Goal: Task Accomplishment & Management: Use online tool/utility

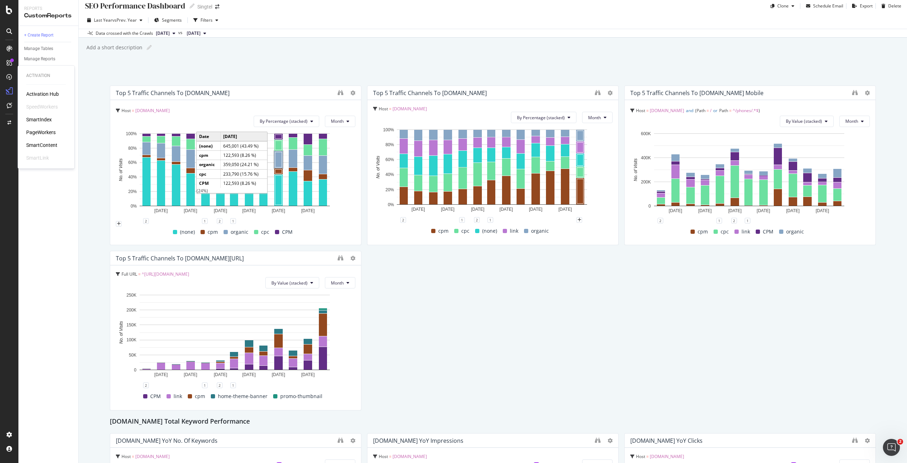
click at [49, 133] on div "PageWorkers" at bounding box center [40, 132] width 29 height 7
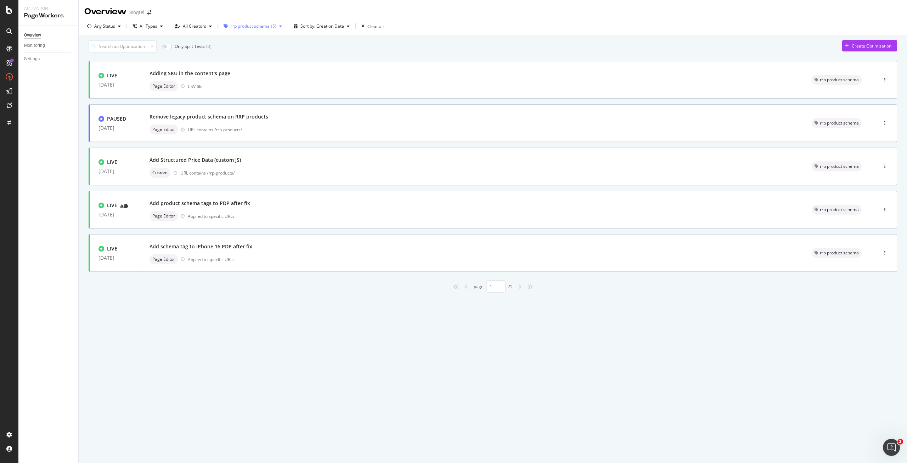
click at [271, 28] on div "( 5 )" at bounding box center [273, 26] width 5 height 4
click at [253, 39] on div "All Tags" at bounding box center [253, 41] width 57 height 6
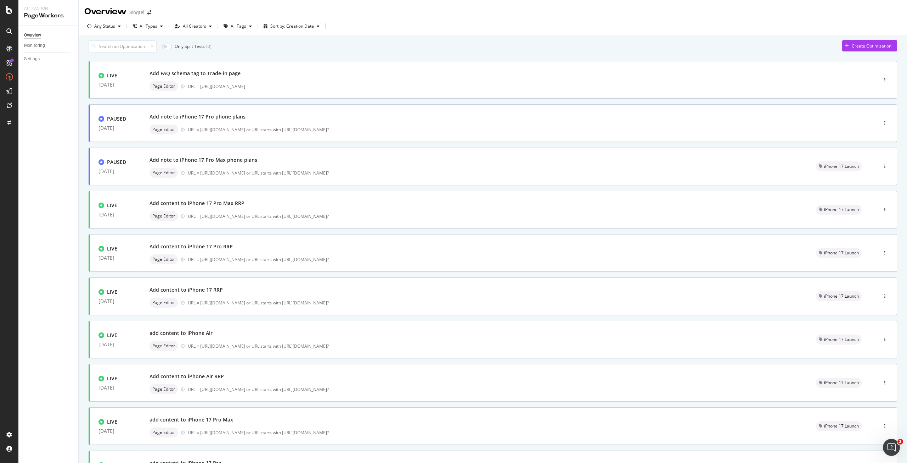
click at [413, 48] on div "Only Split Tests ( 0 ) Create Optimization" at bounding box center [493, 46] width 809 height 12
click at [861, 48] on div "Create Optimization" at bounding box center [872, 46] width 40 height 6
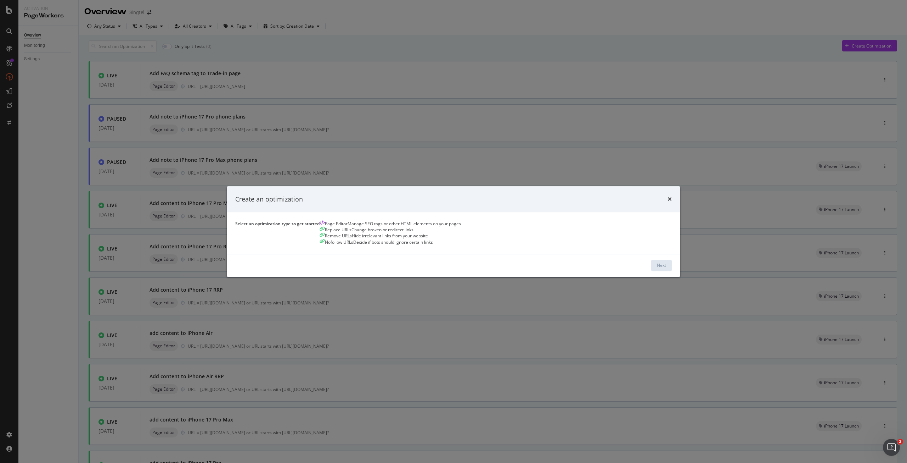
click at [348, 227] on div "Manage SEO tags or other HTML elements on your pages" at bounding box center [404, 224] width 113 height 6
click at [657, 270] on div "Next" at bounding box center [661, 265] width 9 height 11
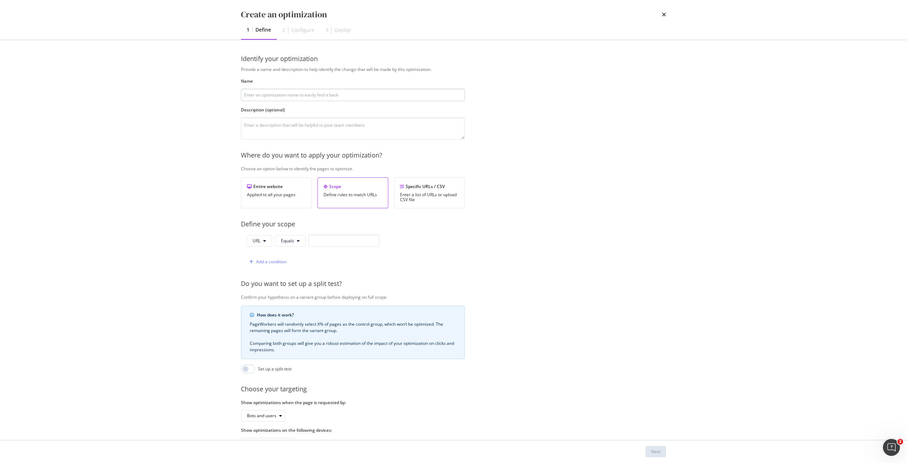
click at [349, 98] on input "modal" at bounding box center [353, 95] width 224 height 12
type input "Test"
click at [320, 243] on input "modal" at bounding box center [344, 240] width 71 height 12
paste input "https://shop.singtel.com/accessories/rrp-products/nintendo-switch-2-mario-kart-…"
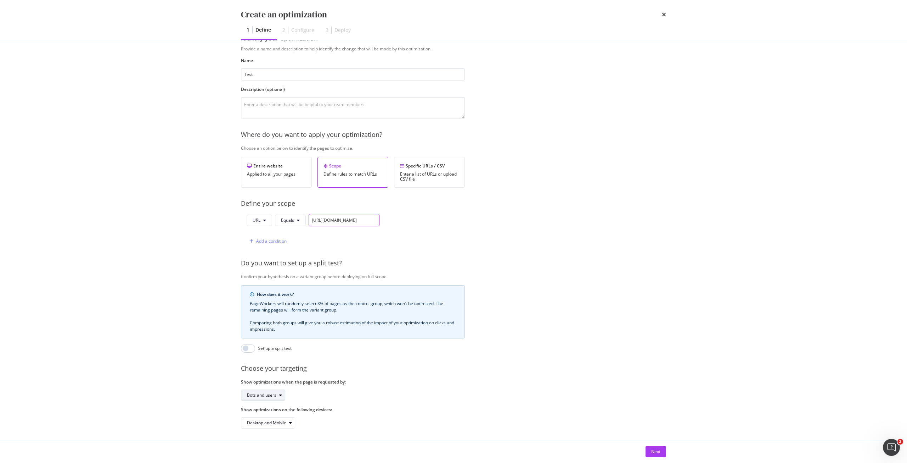
scroll to position [29, 0]
type input "https://shop.singtel.com/accessories/rrp-products/nintendo-switch-2-mario-kart-…"
click at [269, 390] on div "Bots and users" at bounding box center [261, 392] width 29 height 4
click at [269, 410] on div "Bots only" at bounding box center [265, 410] width 42 height 9
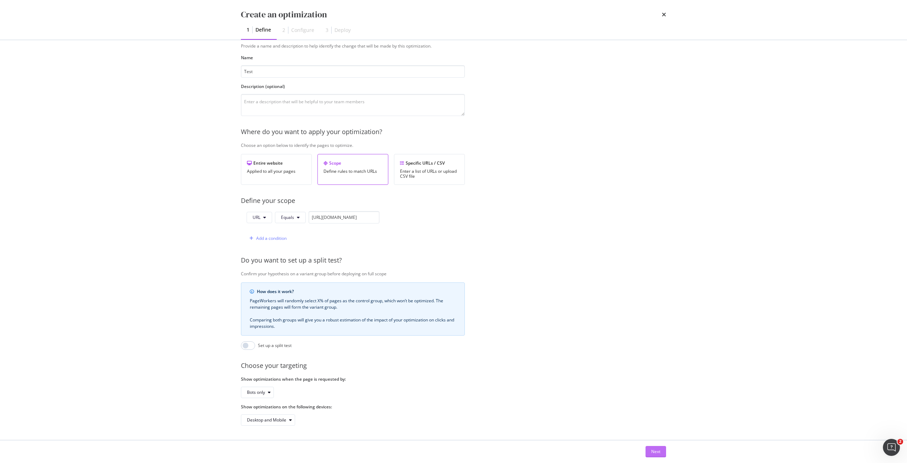
click at [653, 451] on div "Next" at bounding box center [655, 451] width 9 height 6
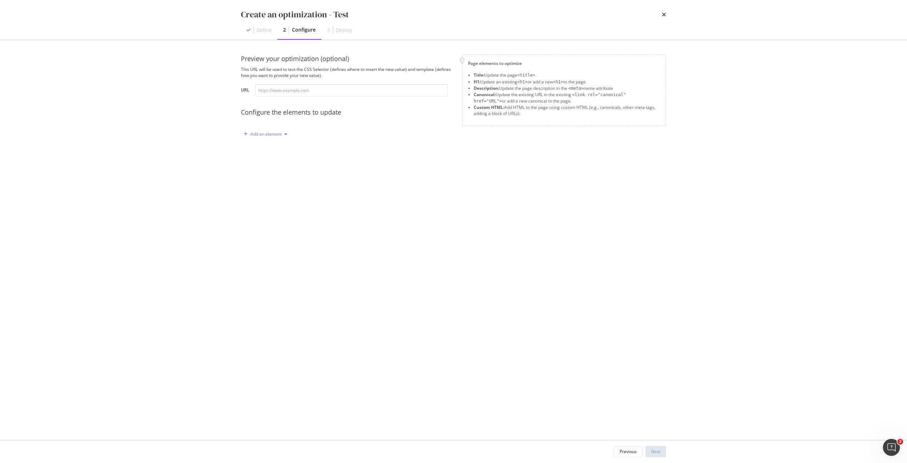
click at [258, 132] on div "Add an element" at bounding box center [266, 134] width 31 height 4
click at [276, 192] on div "Custom HTML" at bounding box center [274, 194] width 28 height 6
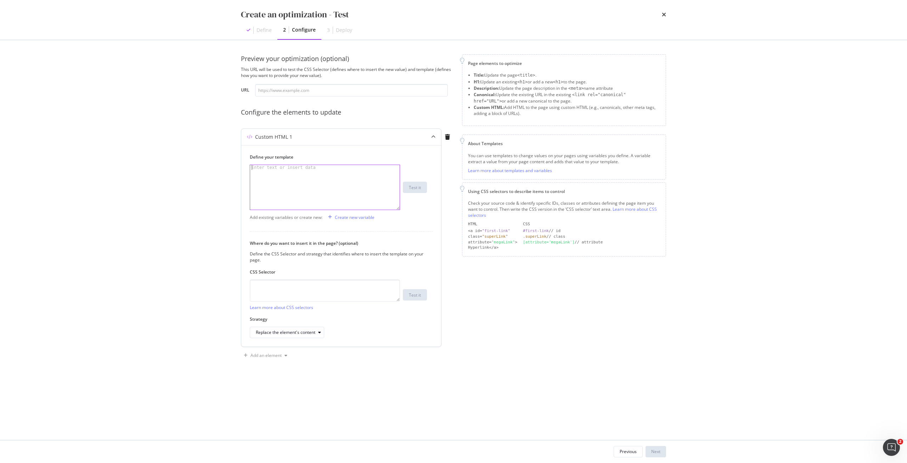
click at [313, 174] on div "modal" at bounding box center [325, 192] width 150 height 55
click at [315, 178] on div "modal" at bounding box center [325, 192] width 150 height 55
paste textarea "Cursor at row 1"
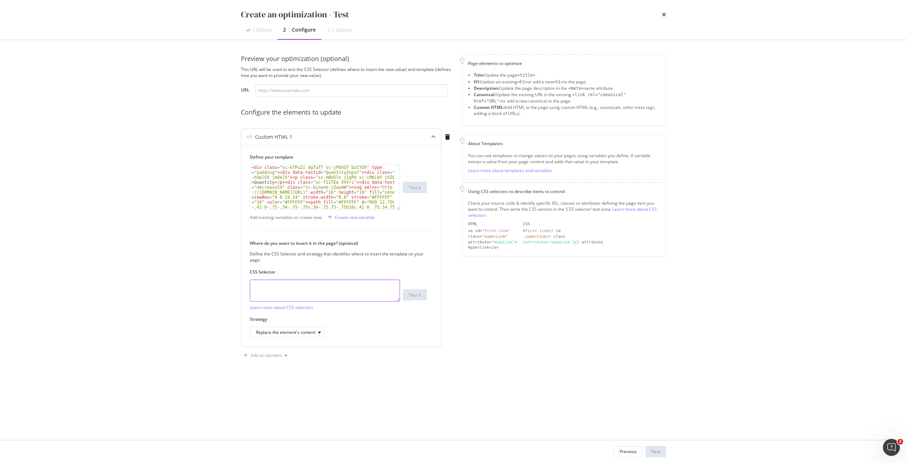
click at [360, 290] on textarea "modal" at bounding box center [325, 290] width 150 height 22
click at [341, 292] on textarea "modal" at bounding box center [325, 290] width 150 height 22
click at [311, 333] on div "Replace the element's content" at bounding box center [286, 332] width 60 height 4
click at [314, 347] on div "Inside the element, at the beginning" at bounding box center [294, 344] width 71 height 6
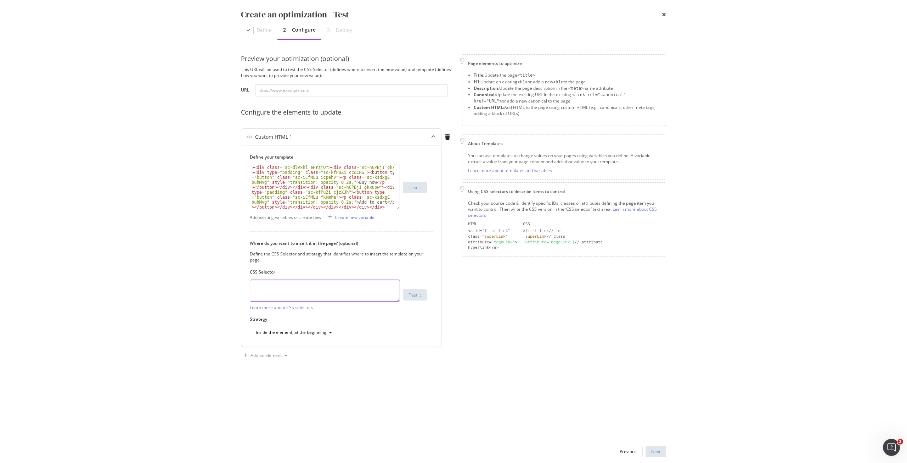
click at [316, 290] on textarea "modal" at bounding box center [325, 290] width 150 height 22
click at [357, 287] on textarea "modal" at bounding box center [325, 290] width 150 height 22
paste textarea "div.sc-iEhLsB.jWdwcZ:nth-of-type(1)"
type textarea "div.sc-iEhLsB.jWdwcZ:nth-of-type(1)"
click at [298, 331] on div "Inside the element, at the beginning" at bounding box center [291, 332] width 71 height 4
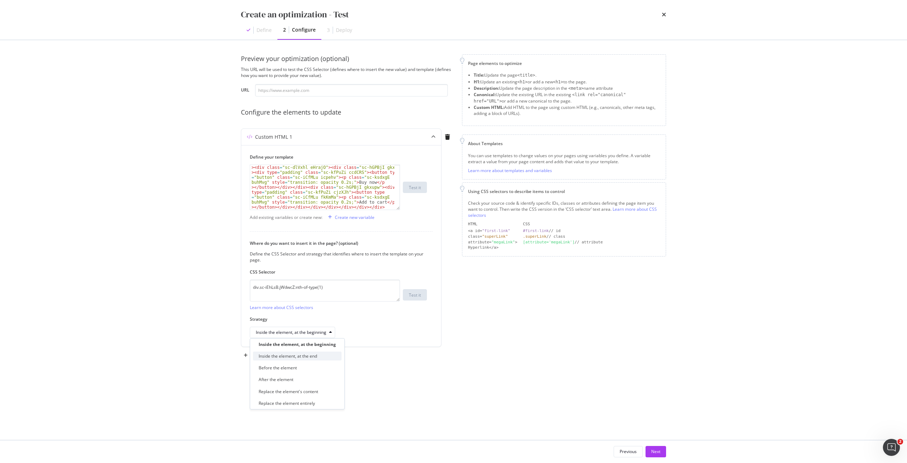
click at [305, 358] on div "Inside the element, at the end" at bounding box center [288, 356] width 58 height 6
click at [656, 450] on div "Next" at bounding box center [655, 451] width 9 height 6
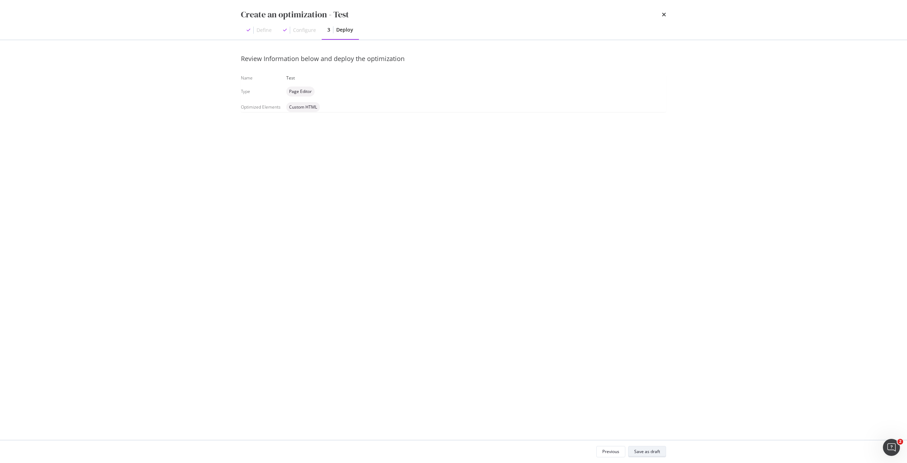
click at [640, 446] on button "Save as draft" at bounding box center [647, 451] width 38 height 11
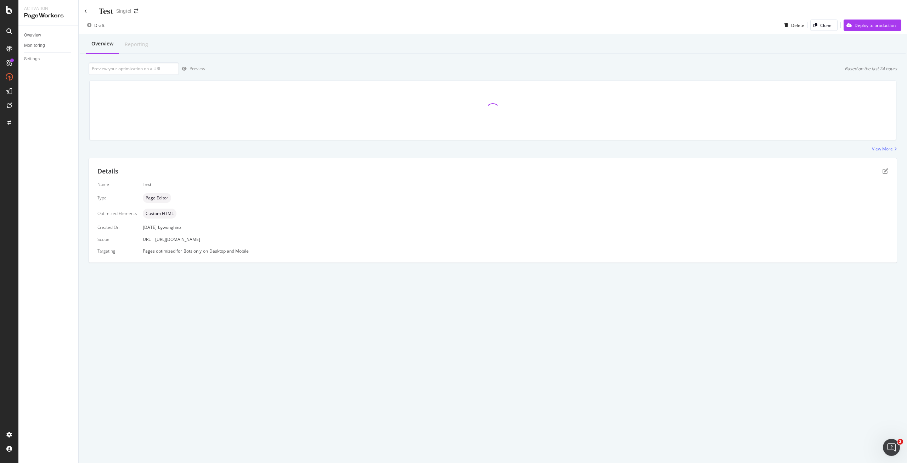
drag, startPoint x: 350, startPoint y: 240, endPoint x: 154, endPoint y: 239, distance: 196.0
click at [154, 239] on div "URL = https://shop.singtel.com/accessories/rrp-products/nintendo-switch-2-mario…" at bounding box center [516, 239] width 746 height 6
copy span "https://shop.singtel.com/accessories/rrp-products/nintendo-switch-2-mario-kart-…"
click at [152, 72] on input "url" at bounding box center [134, 68] width 90 height 12
paste input "https://shop.singtel.com/accessories/rrp-products/nintendo-switch-2-mario-kart-…"
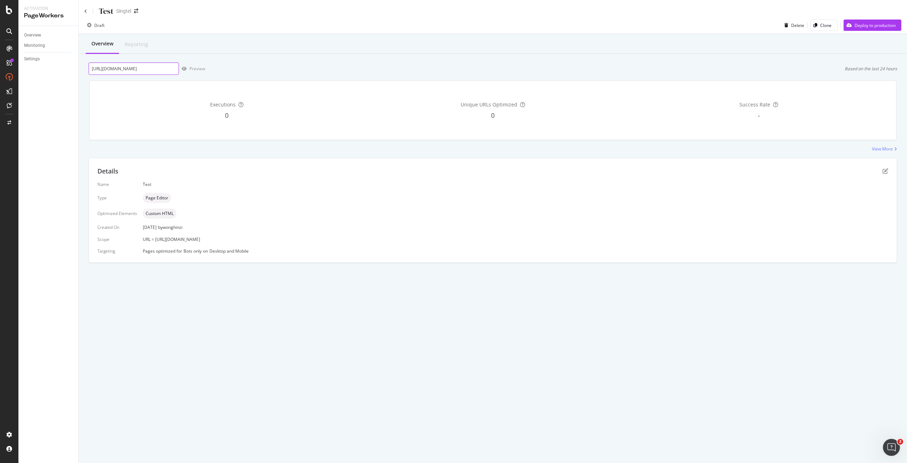
scroll to position [0, 102]
type input "https://shop.singtel.com/accessories/rrp-products/nintendo-switch-2-mario-kart-…"
click at [186, 72] on div "Preview" at bounding box center [192, 68] width 26 height 11
click at [885, 169] on icon "pen-to-square" at bounding box center [886, 171] width 6 height 6
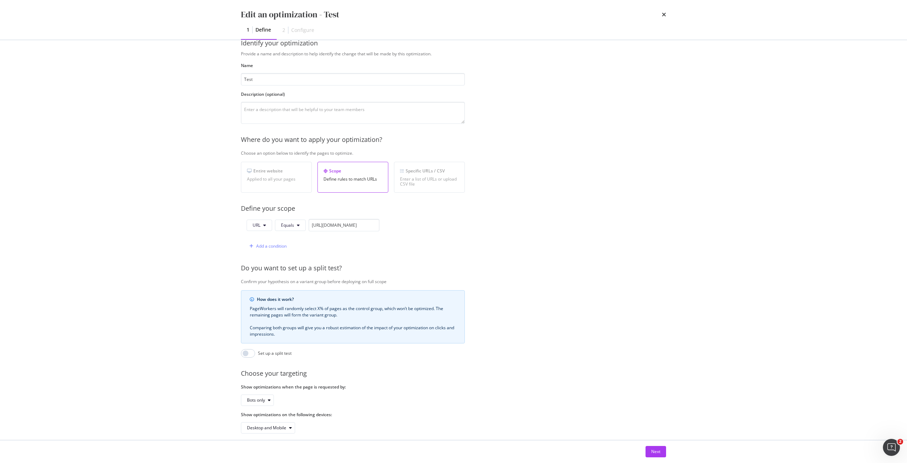
scroll to position [29, 0]
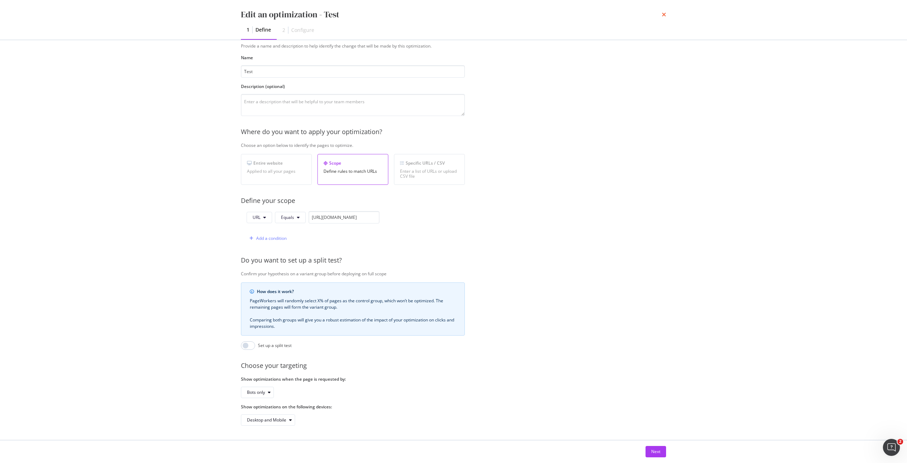
click at [663, 17] on icon "times" at bounding box center [664, 15] width 4 height 6
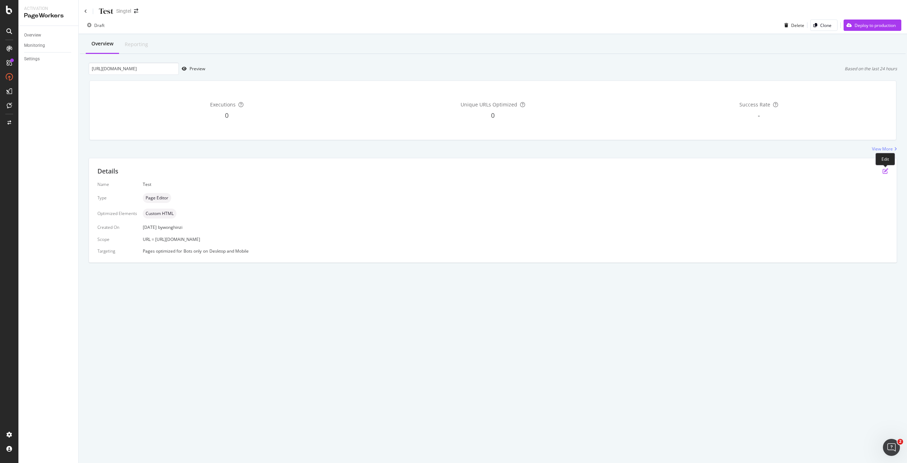
click at [886, 172] on icon "pen-to-square" at bounding box center [886, 171] width 6 height 6
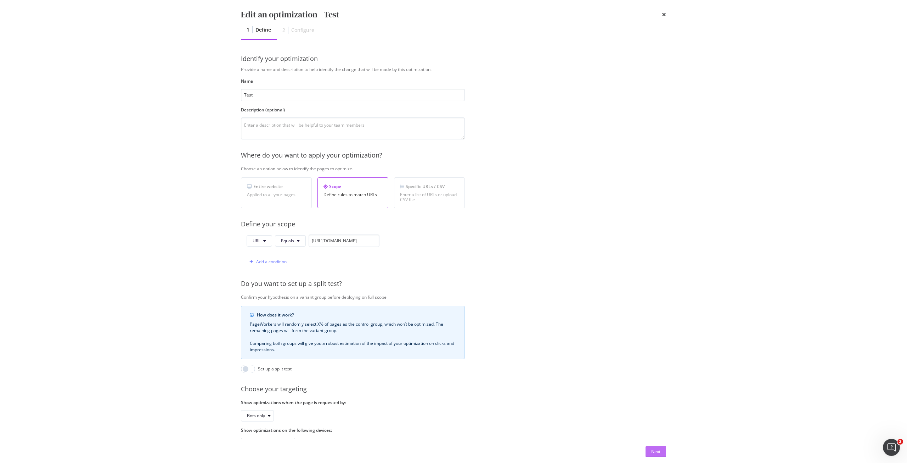
click at [656, 451] on div "Next" at bounding box center [655, 451] width 9 height 6
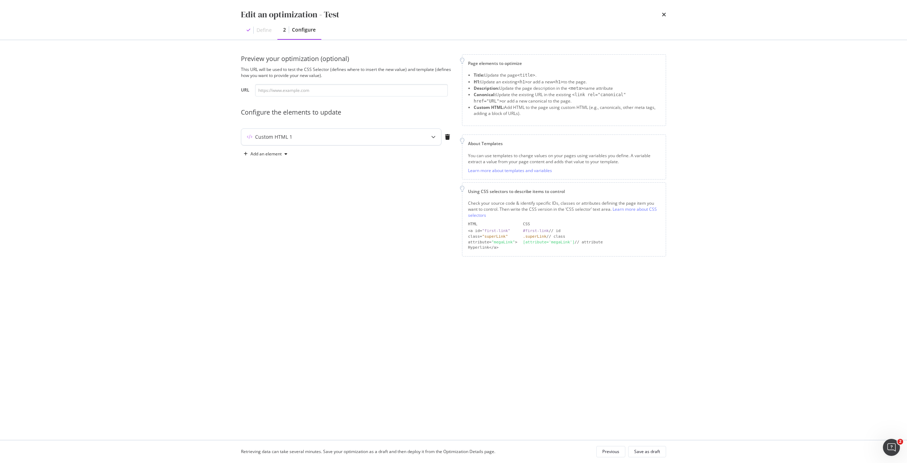
click at [356, 136] on div "Custom HTML 1" at bounding box center [327, 136] width 172 height 7
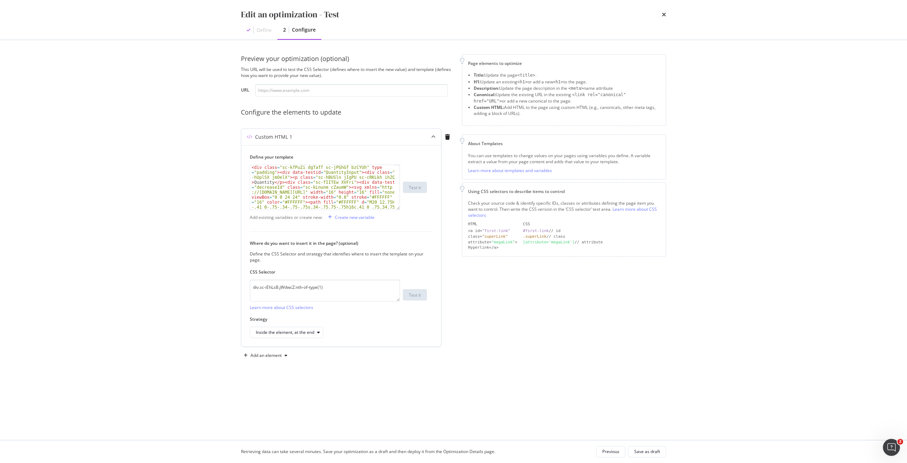
type textarea "<div class="sc-kfPuZi dgTaff sc-jPGhGf bzCYUh" type="padding"><div data-testid=…"
click at [326, 184] on div "< div class = "sc-kfPuZi dgTaff sc-jPGhGf bzCYUh" type = "padding" > < div data…" at bounding box center [322, 361] width 144 height 392
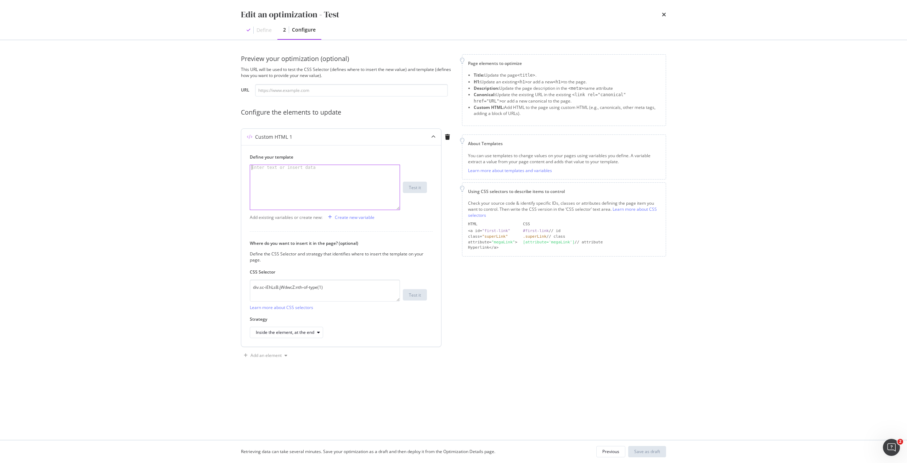
click at [348, 173] on div "modal" at bounding box center [325, 192] width 150 height 55
paste textarea "You pay today"
type textarea "<p>You pay today</p>"
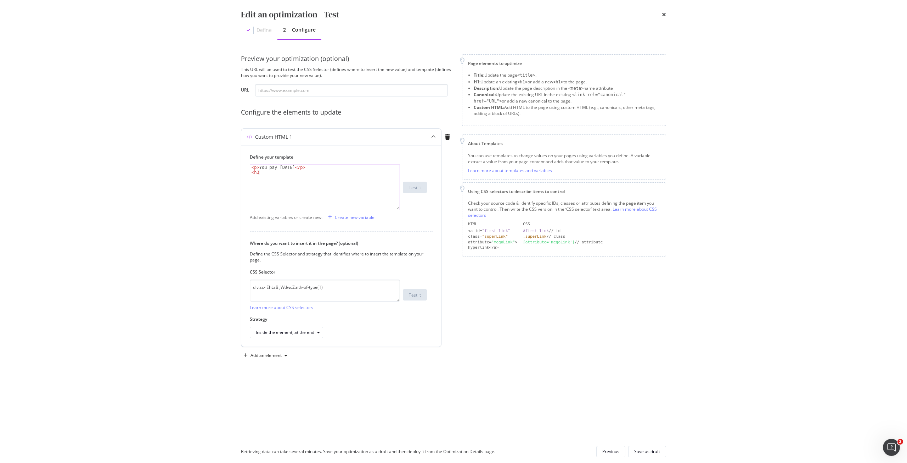
type textarea "<h3>"
paste textarea "Cursor at row 2"
type textarea "<h3>$769.00</h3>"
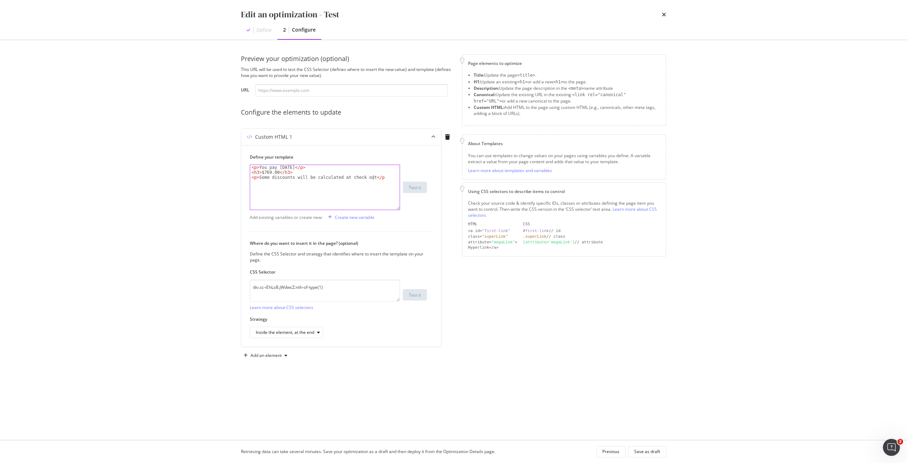
scroll to position [0, 10]
type textarea "<p>Some discounts will be calculated at check out</p>"
paste textarea "Cursor at row 5"
drag, startPoint x: 252, startPoint y: 186, endPoint x: 277, endPoint y: 191, distance: 25.7
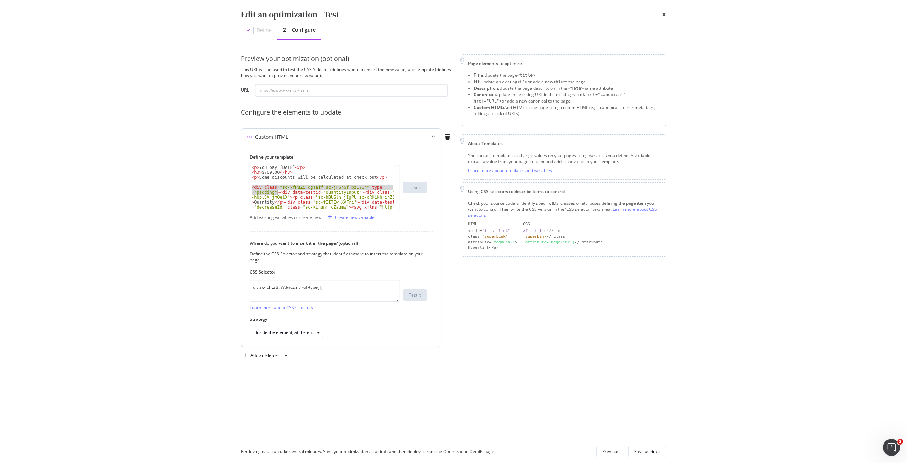
click at [277, 191] on div "< p > You pay today </ p > < h3 > $769.00 </ h3 > < p > Some discounts will be …" at bounding box center [322, 276] width 144 height 223
click at [250, 166] on div "Define your template <div class="sc-kfPuZi dgTaff sc-jPGhGf bzCYUh" type="paddi…" at bounding box center [341, 245] width 200 height 201
click at [252, 167] on div "< p > You pay today </ p > < h3 > $769.00 </ h3 > < p > Some discounts will be …" at bounding box center [322, 276] width 144 height 223
type textarea "<p>You pay today</p>"
paste textarea "<div class="sc-kfPuZi dgTaff sc-jPGhGf bzCYUh" type="padding">"
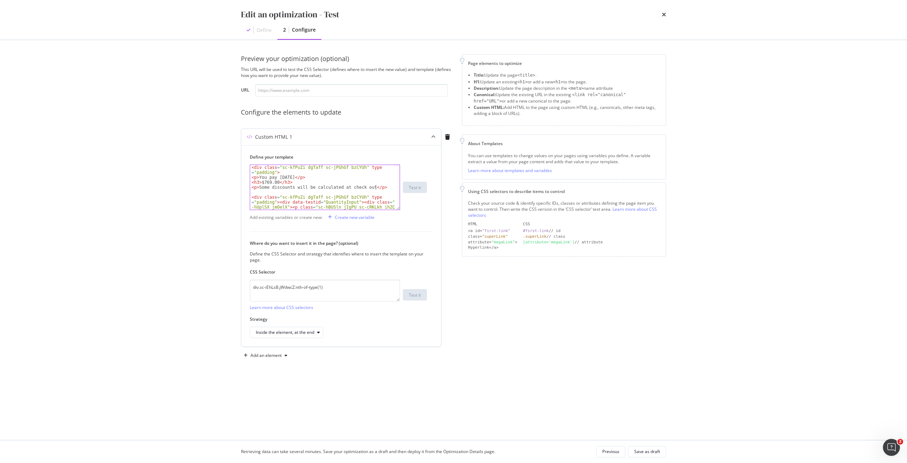
click at [379, 189] on div "< div class = "sc-kfPuZi dgTaff sc-jPGhGf bzCYUh" type = "padding" > < p > You …" at bounding box center [322, 279] width 144 height 228
type textarea "<p>Some discounts will be calculated at check out</p>"
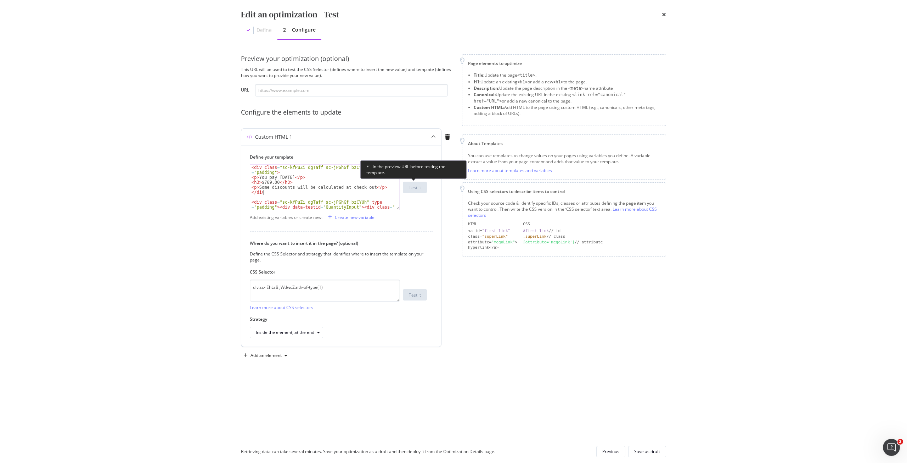
type textarea "</div>"
click at [262, 197] on div "< div class = "sc-kfPuZi dgTaff sc-jPGhGf bzCYUh" type = "padding" > < p > You …" at bounding box center [322, 279] width 144 height 228
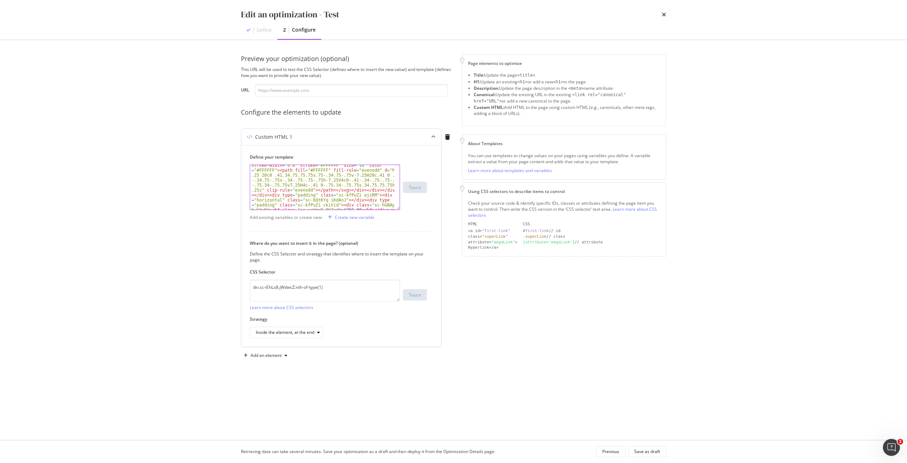
scroll to position [164, 0]
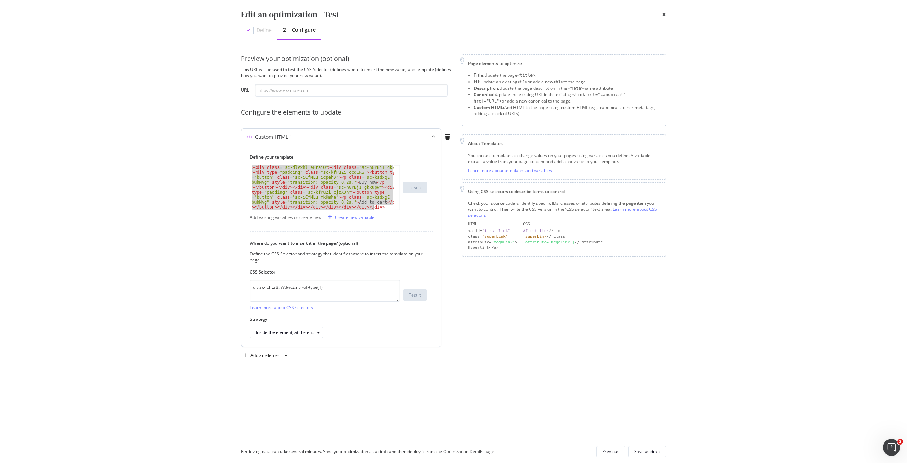
click at [389, 208] on div "< div class = "sc-kfPuZi dgTaff sc-jPGhGf bzCYUh" type = "padding" > < div data…" at bounding box center [322, 232] width 144 height 392
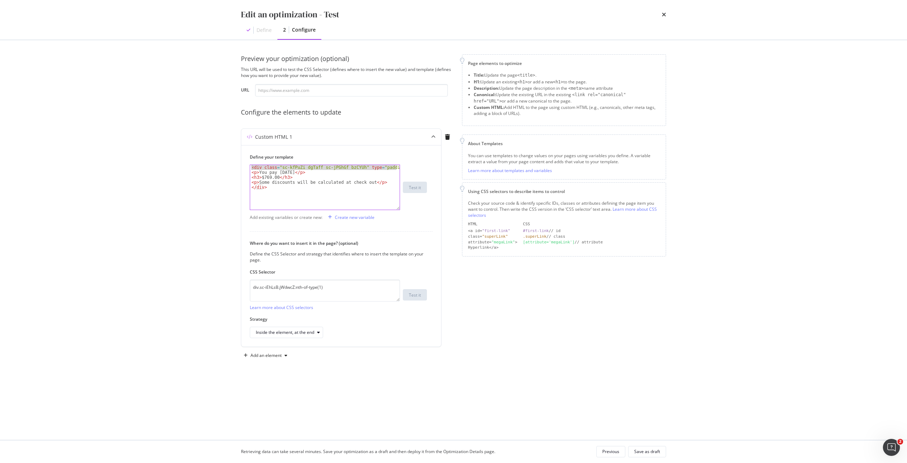
drag, startPoint x: 398, startPoint y: 167, endPoint x: 235, endPoint y: 167, distance: 163.4
click at [235, 167] on div "Preview your optimization (optional) This URL will be used to test the CSS Sele…" at bounding box center [454, 239] width 454 height 399
paste textarea "apple-products-promo" style="margin-top: 20px; padding: 15px; border: 1px solid…"
drag, startPoint x: 326, startPoint y: 169, endPoint x: 280, endPoint y: 168, distance: 46.1
click at [280, 168] on div "< div class = "apple-products-promo" style = "margin-top: 20px; padding: 15px; …" at bounding box center [325, 197] width 150 height 65
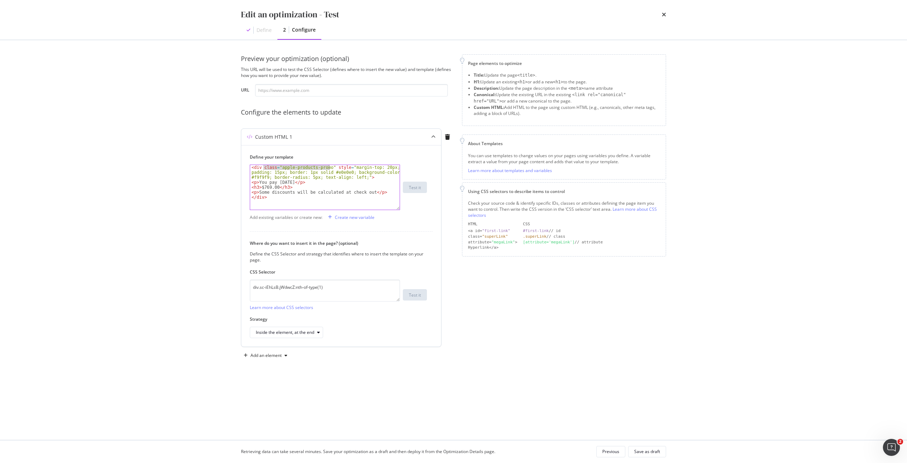
drag, startPoint x: 263, startPoint y: 168, endPoint x: 329, endPoint y: 168, distance: 66.6
click at [329, 168] on div "< div class = "apple-products-promo" style = "margin-top: 20px; padding: 15px; …" at bounding box center [325, 197] width 150 height 65
click at [286, 186] on div "< div class = "apple-products-promo" style = "margin-top: 20px; padding: 15px; …" at bounding box center [325, 197] width 150 height 65
drag, startPoint x: 280, startPoint y: 167, endPoint x: 326, endPoint y: 168, distance: 45.7
click at [326, 168] on div "< div class = "apple-products-promo" style = "margin-top: 20px; padding: 15px; …" at bounding box center [325, 197] width 150 height 65
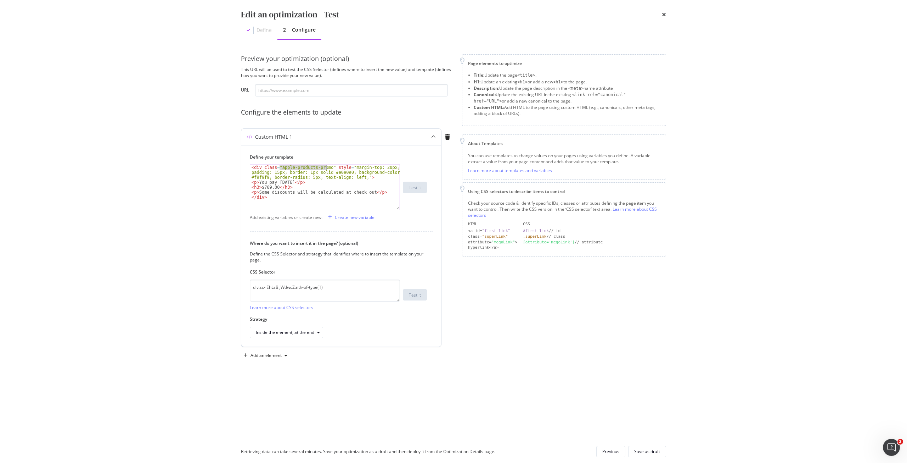
paste textarea "product-action"
click at [334, 182] on div "< div class = "product-action" style = "margin-top: 20px; padding: 15px; border…" at bounding box center [325, 197] width 150 height 65
click at [384, 193] on div "< div class = "product-action" style = "margin-top: 20px; padding: 15px; border…" at bounding box center [325, 197] width 150 height 65
type textarea "<p>Some discounts will be calculated at check out</p>"
paste textarea "<button type="button" class="sc-iCfMLu icpehv"><p class="sc-ksdxgE buhMvg" styl…"
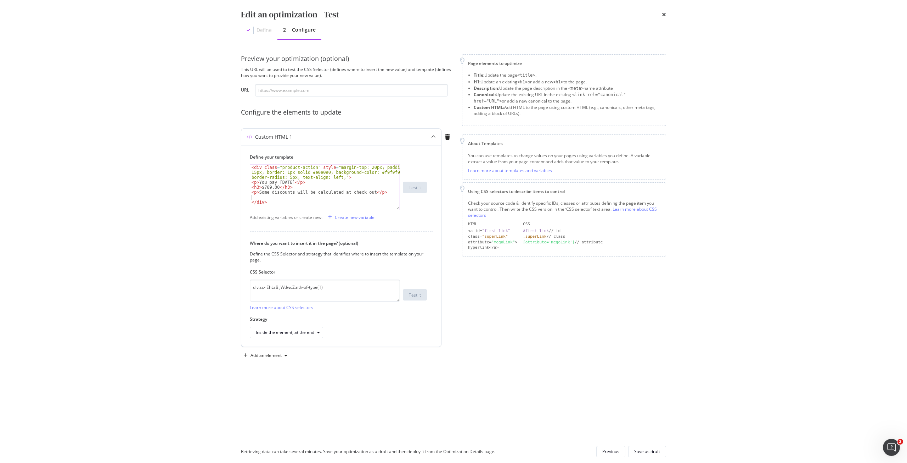
type textarea "<button type="button" class="sc-iCfMLu icpehv"><p class="sc-ksdxgE buhMvg" styl…"
click at [652, 451] on div "Save as draft" at bounding box center [647, 451] width 26 height 6
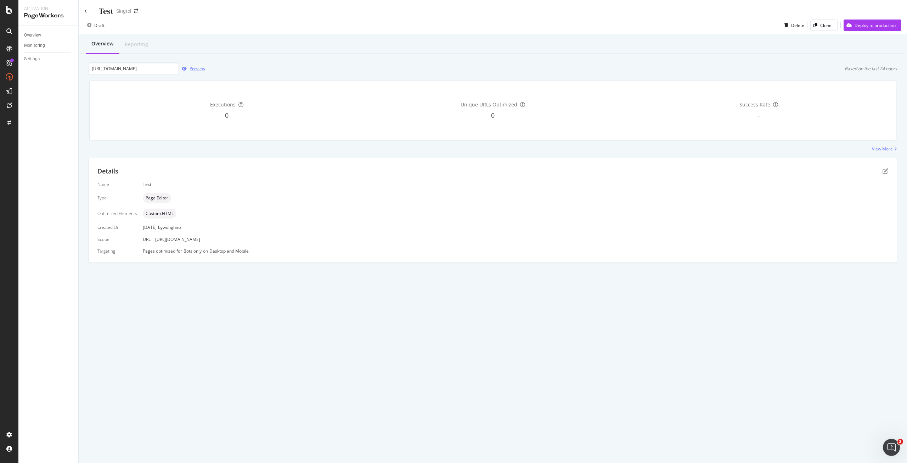
click at [195, 70] on div "Preview" at bounding box center [198, 69] width 16 height 6
click at [886, 168] on icon "pen-to-square" at bounding box center [886, 171] width 6 height 6
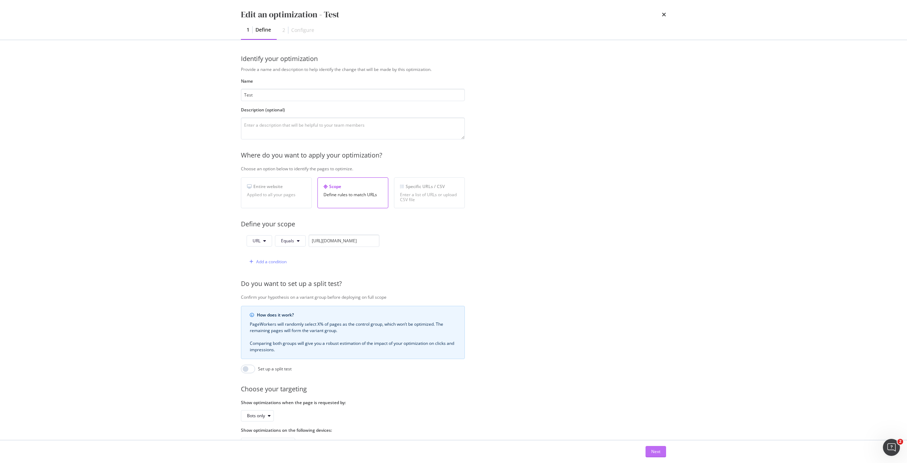
click at [651, 453] on div "Next" at bounding box center [655, 451] width 9 height 6
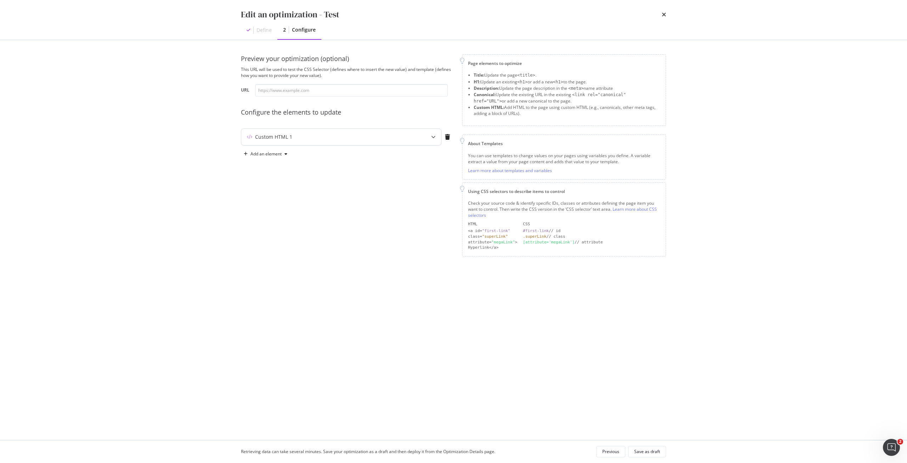
click at [348, 139] on div "Custom HTML 1" at bounding box center [327, 136] width 172 height 7
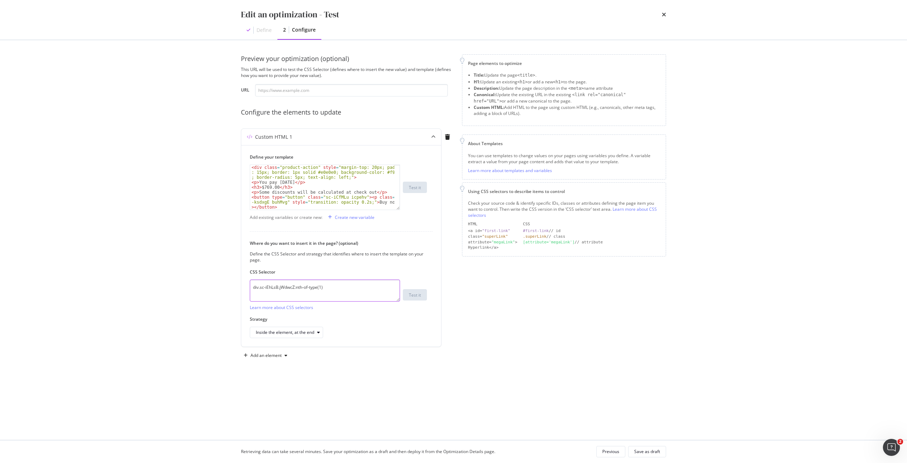
drag, startPoint x: 339, startPoint y: 290, endPoint x: 205, endPoint y: 279, distance: 134.4
click at [205, 279] on div "Edit an optimization - Test Define 2 Configure Preview your optimization (optio…" at bounding box center [453, 231] width 907 height 463
click at [343, 177] on div "< div class = "product-action" style = "margin-top: 20px; padding : 15px; borde…" at bounding box center [322, 197] width 144 height 65
type textarea "<div class="product-action" style="margin-top: 20px; padding: 15px; border: 1px…"
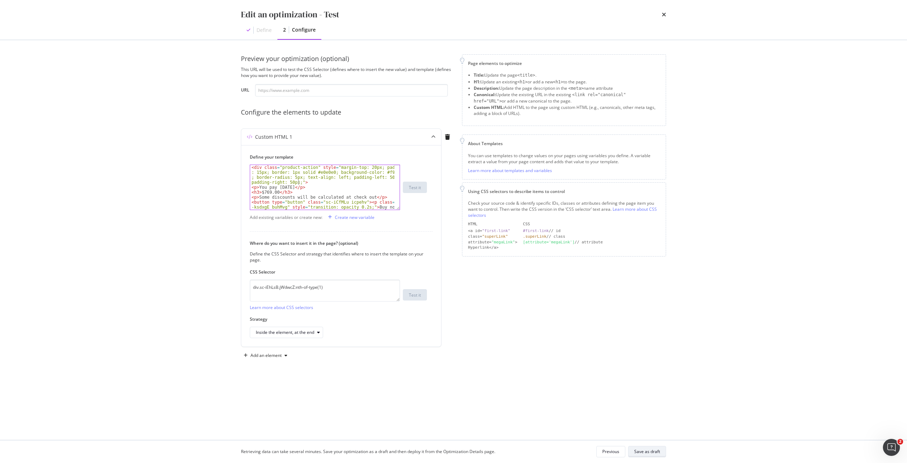
click at [651, 454] on div "Save as draft" at bounding box center [647, 451] width 26 height 6
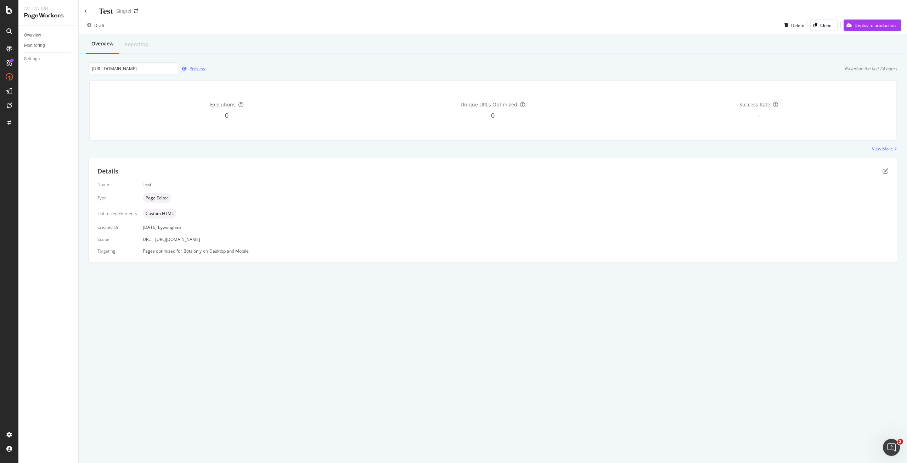
click at [198, 68] on div "Preview" at bounding box center [198, 69] width 16 height 6
click at [884, 170] on icon "pen-to-square" at bounding box center [886, 171] width 6 height 6
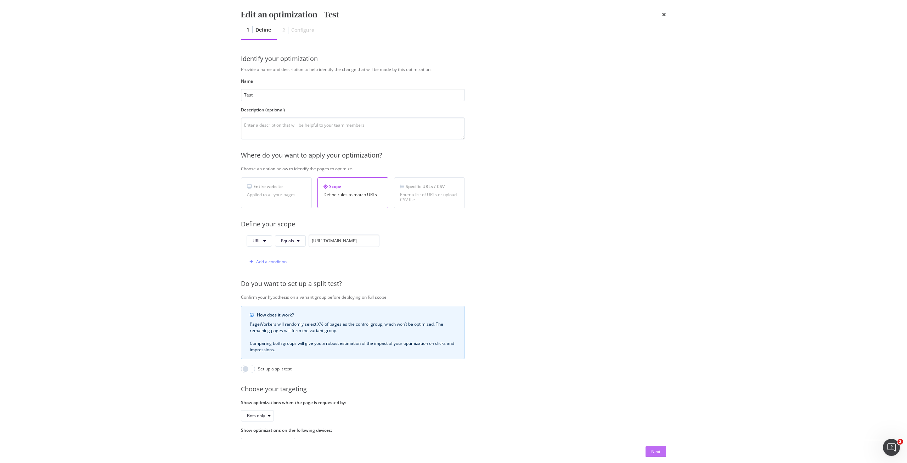
click at [659, 454] on div "Next" at bounding box center [655, 451] width 9 height 6
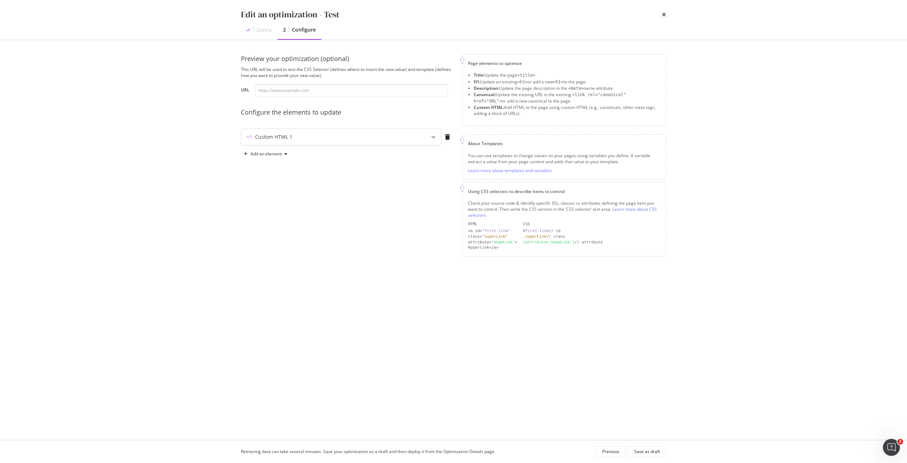
click at [368, 134] on div "Custom HTML 1" at bounding box center [327, 136] width 172 height 7
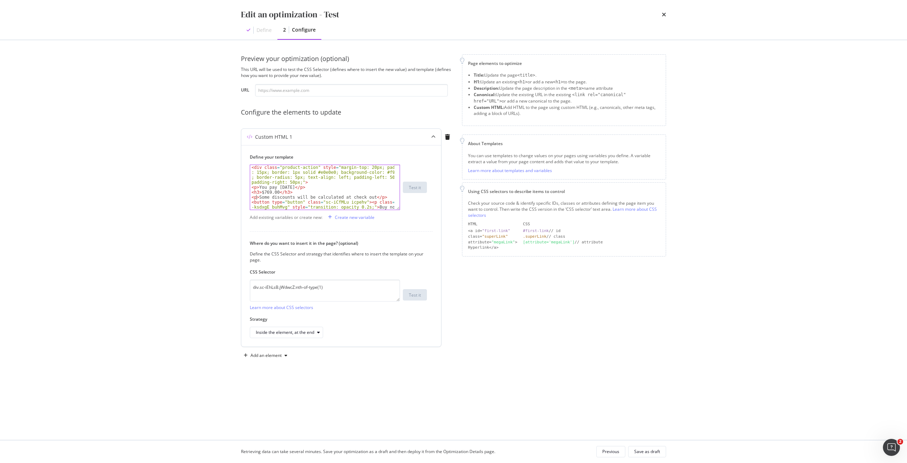
click at [257, 199] on div "< div class = "product-action" style = "margin-top: 20px; padding : 15px; borde…" at bounding box center [322, 204] width 144 height 79
type textarea "<p style="padding-bottom: 30px;">Some discounts will be calculated at check out…"
click at [642, 449] on div "Save as draft" at bounding box center [647, 451] width 26 height 6
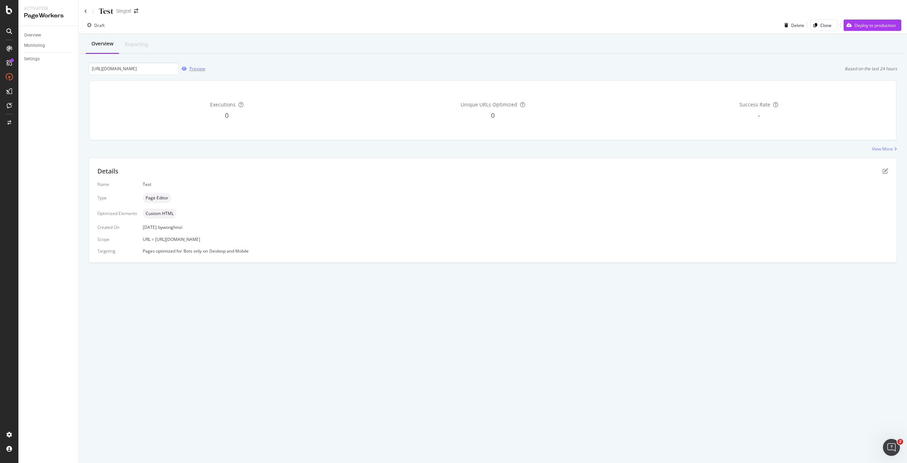
click at [192, 70] on div "Preview" at bounding box center [198, 69] width 16 height 6
click at [874, 26] on div "Deploy to production" at bounding box center [875, 25] width 41 height 6
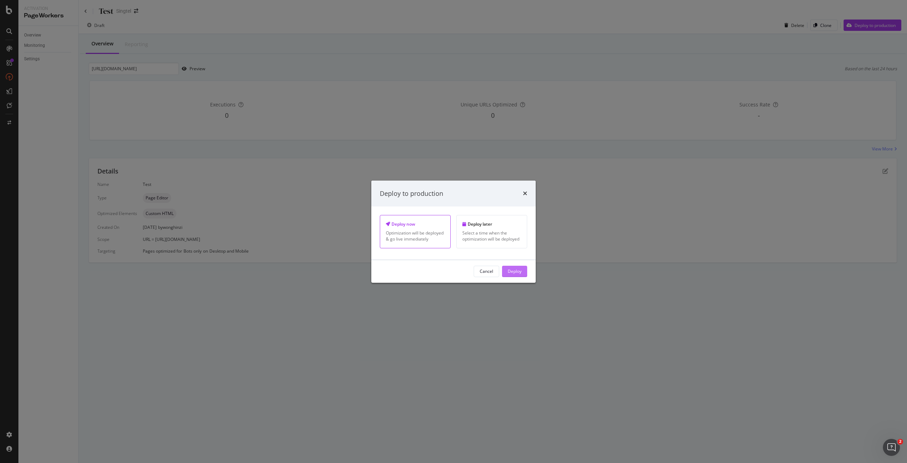
click at [519, 274] on div "Deploy" at bounding box center [515, 271] width 14 height 6
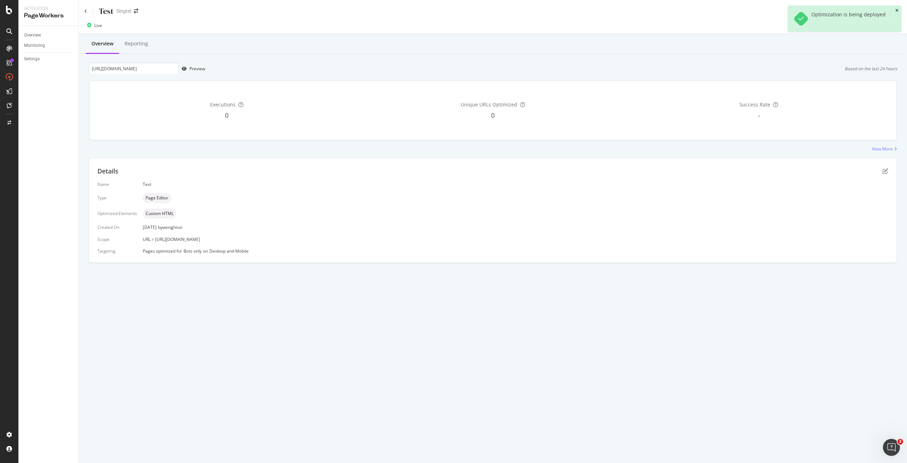
click at [896, 11] on icon "close toast" at bounding box center [897, 11] width 3 height 4
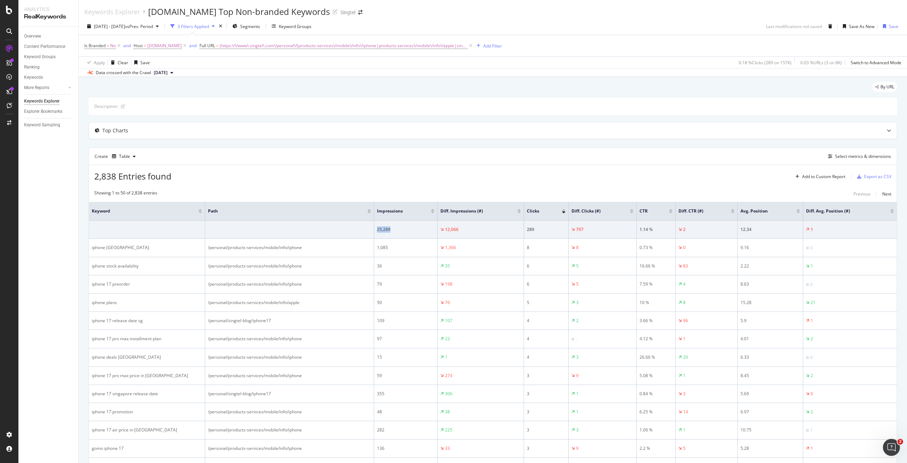
scroll to position [35, 0]
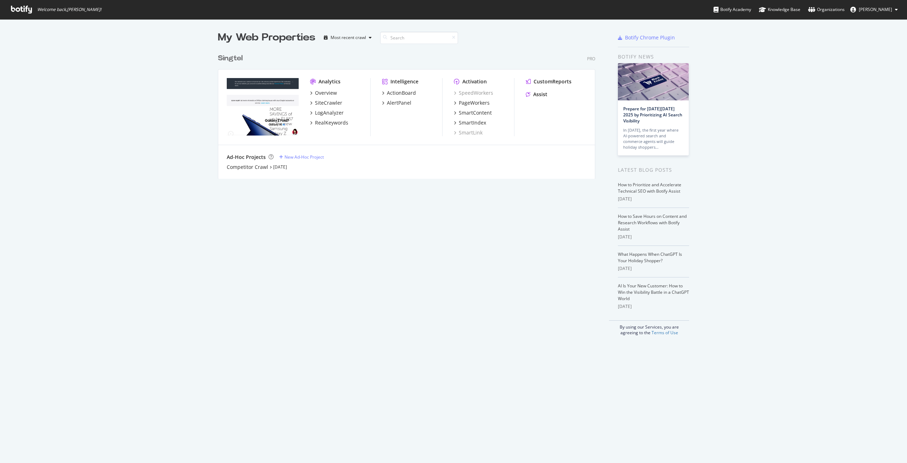
scroll to position [457, 897]
click at [474, 103] on div "PageWorkers" at bounding box center [474, 102] width 31 height 7
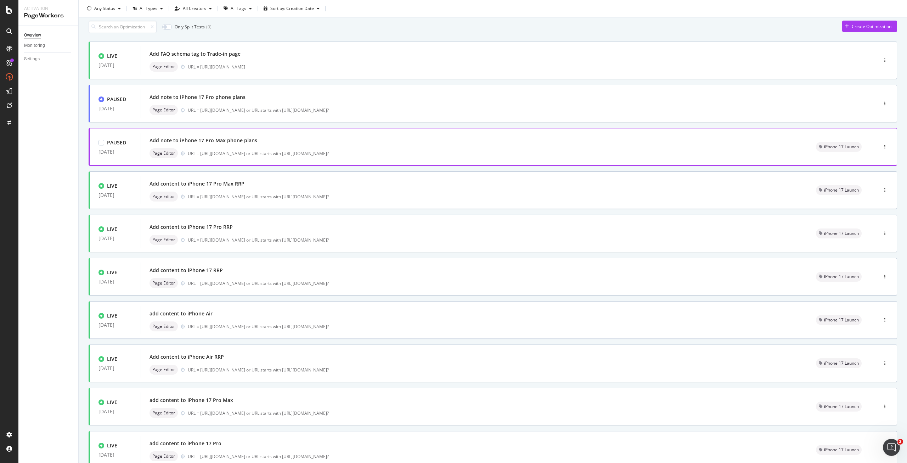
scroll to position [35, 0]
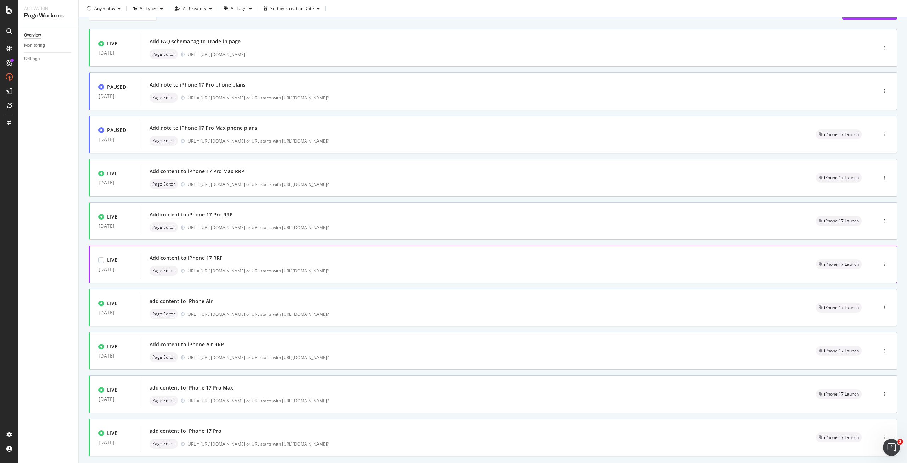
click at [340, 267] on div "Page Editor URL = https://shop.singtel.com/accessories/rrp-products/apple-iphon…" at bounding box center [475, 270] width 650 height 10
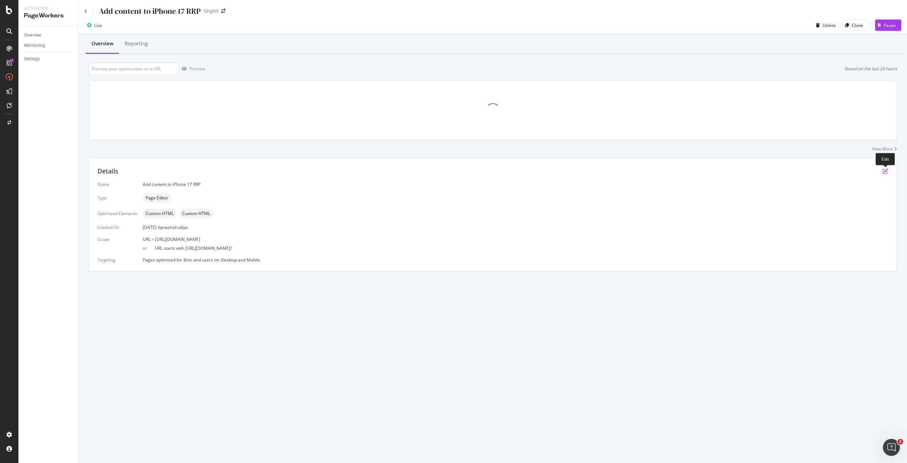
click at [885, 172] on icon "pen-to-square" at bounding box center [886, 171] width 6 height 6
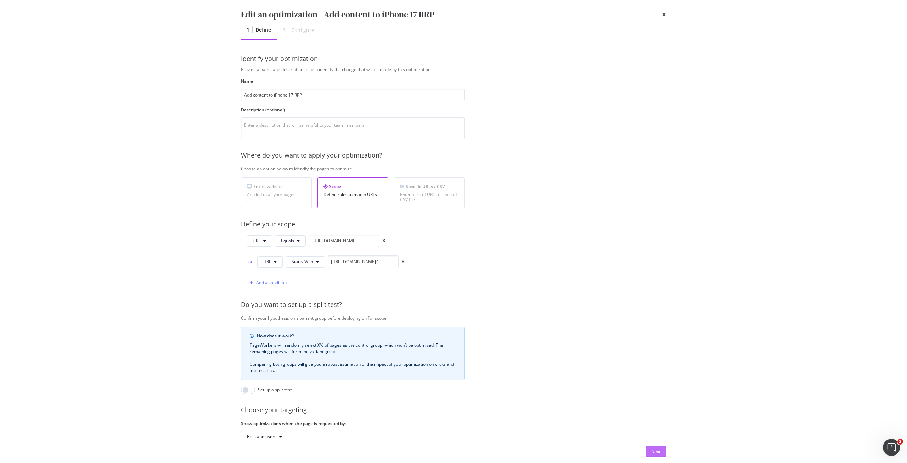
click at [650, 451] on button "Next" at bounding box center [656, 451] width 21 height 11
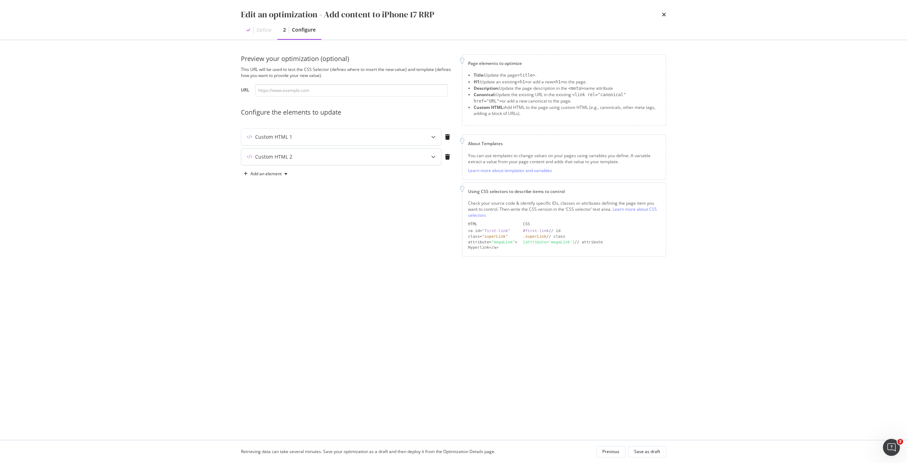
click at [324, 161] on div "Custom HTML 2" at bounding box center [341, 157] width 200 height 16
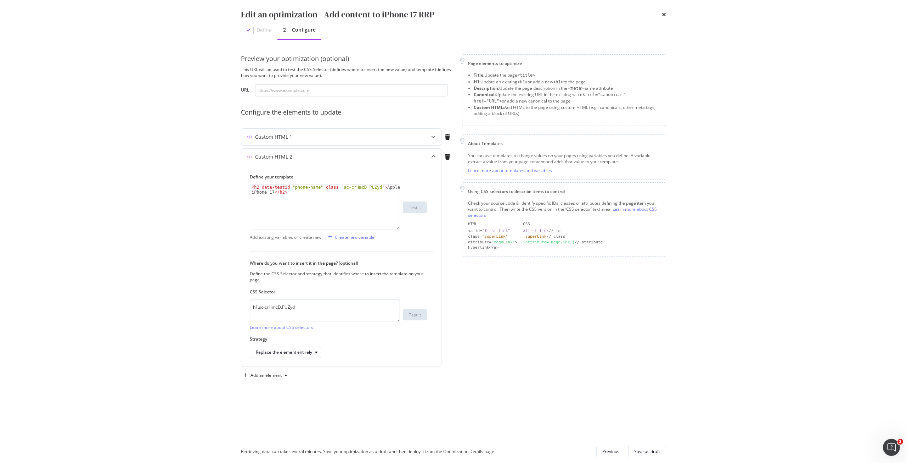
click at [342, 133] on div "Custom HTML 1" at bounding box center [327, 136] width 172 height 7
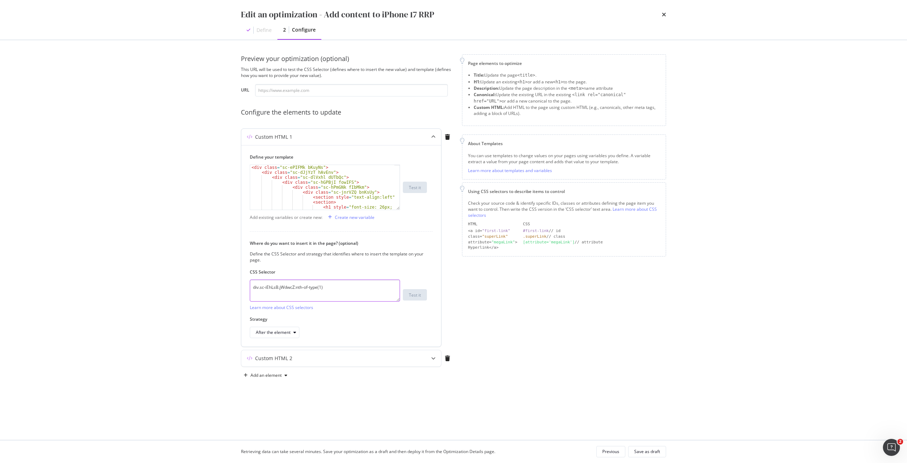
click at [305, 289] on textarea "div.sc-iEhLsB.jWdwcZ:nth-of-type(1)" at bounding box center [325, 290] width 150 height 22
click at [664, 15] on icon "times" at bounding box center [664, 15] width 4 height 6
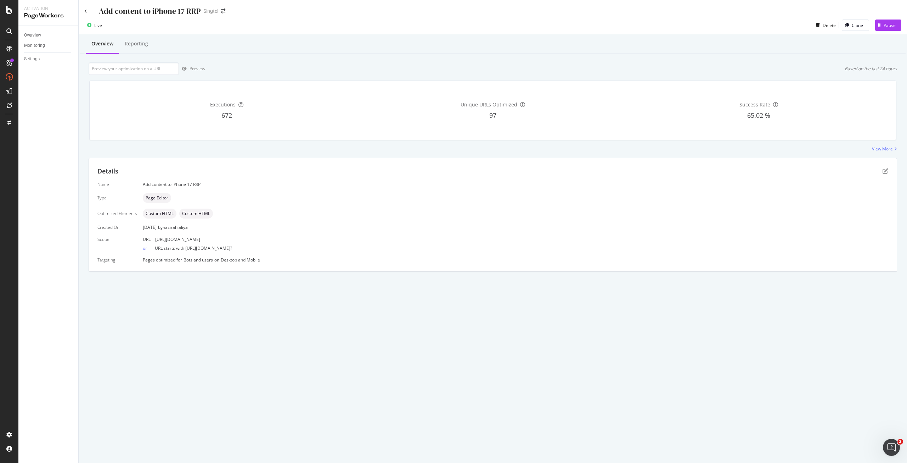
click at [84, 14] on div "Add content to iPhone 17 RRP" at bounding box center [142, 11] width 116 height 11
click at [86, 13] on icon at bounding box center [85, 11] width 3 height 4
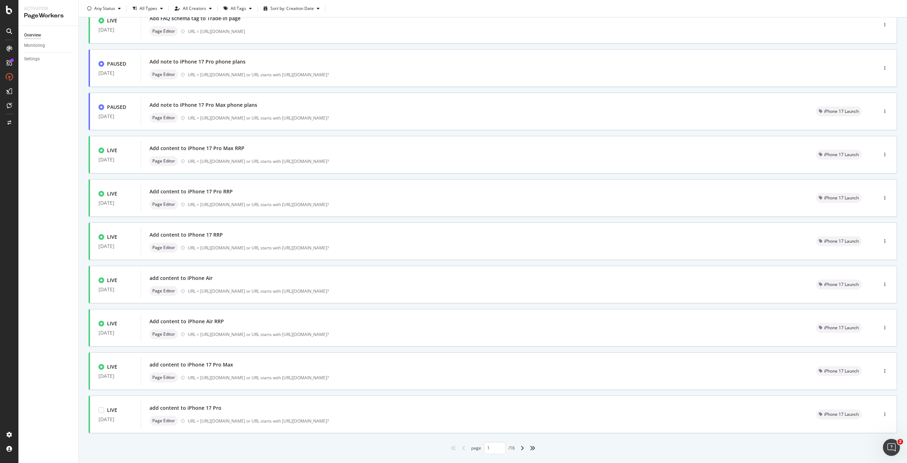
scroll to position [74, 0]
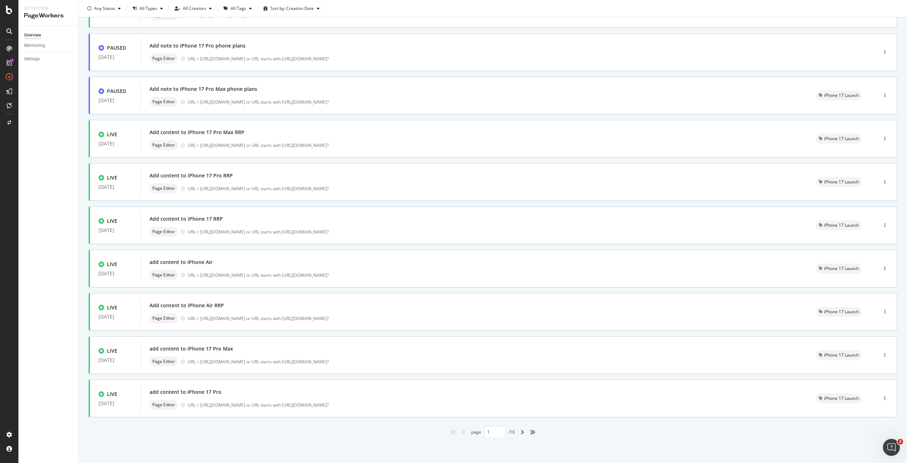
click at [522, 430] on div "angle-right" at bounding box center [522, 431] width 9 height 11
type input "2"
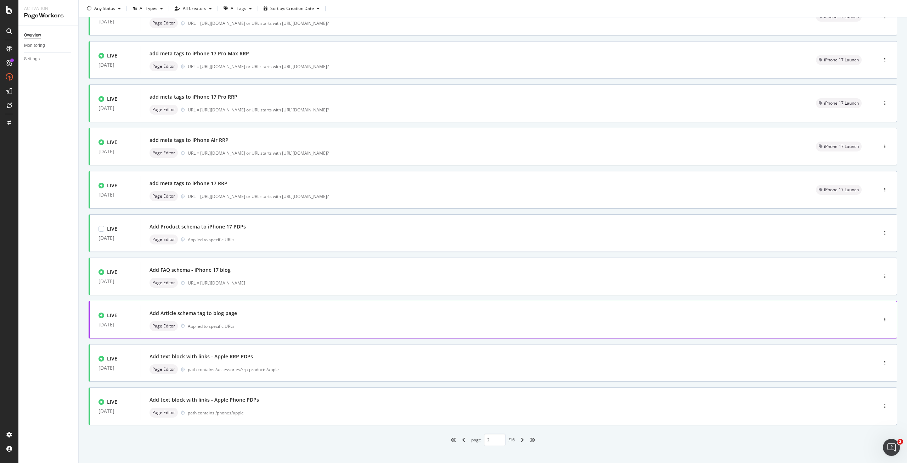
scroll to position [71, 0]
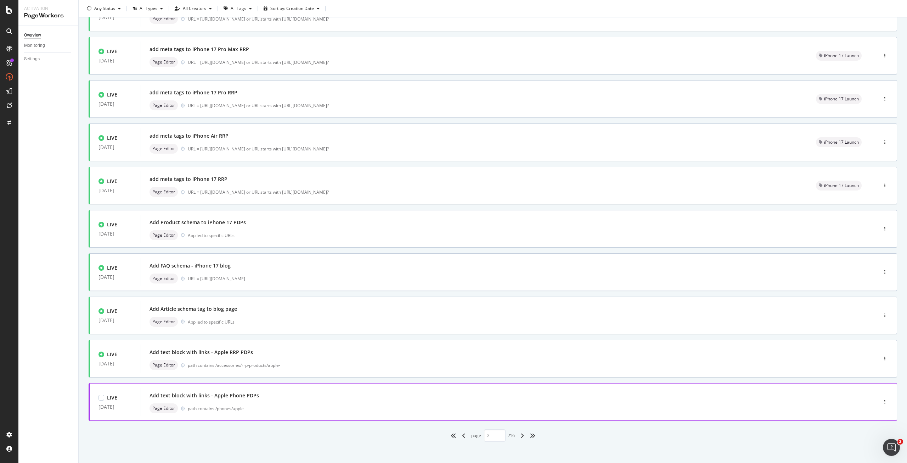
click at [360, 400] on div "Add text block with links - Apple Phone PDPs" at bounding box center [499, 395] width 698 height 10
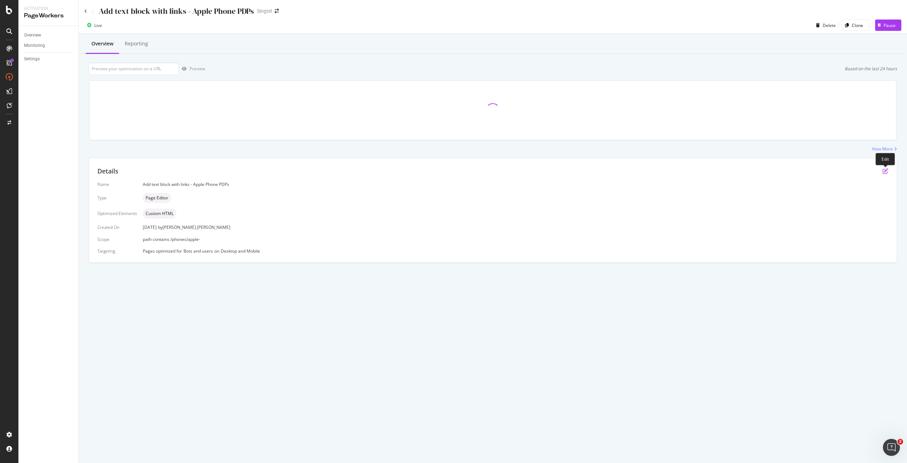
click at [888, 173] on icon "pen-to-square" at bounding box center [886, 171] width 6 height 6
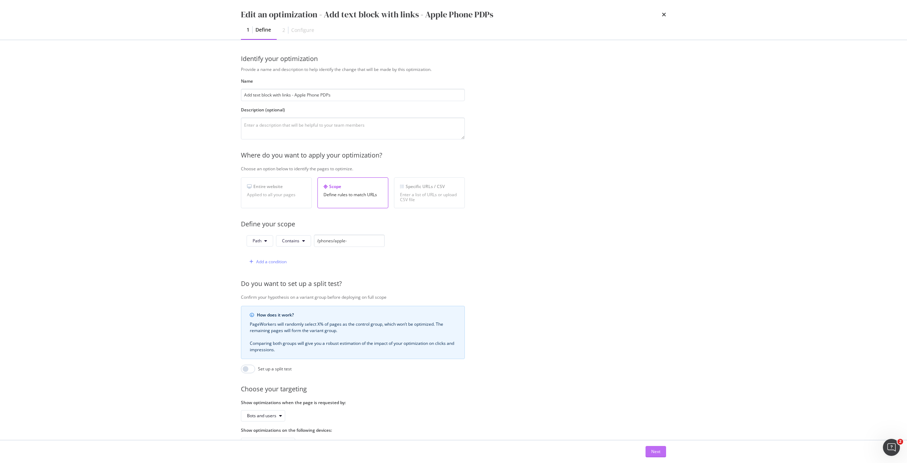
click at [656, 451] on div "Next" at bounding box center [655, 451] width 9 height 6
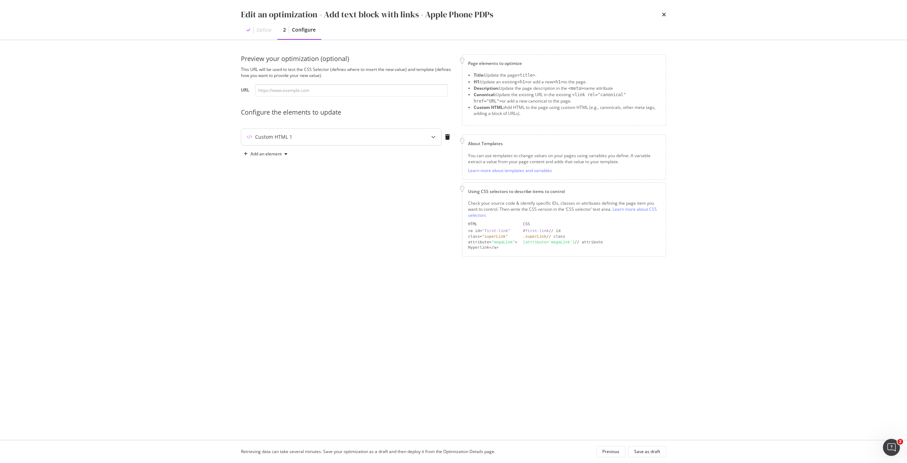
click at [395, 139] on div "Custom HTML 1" at bounding box center [327, 136] width 172 height 7
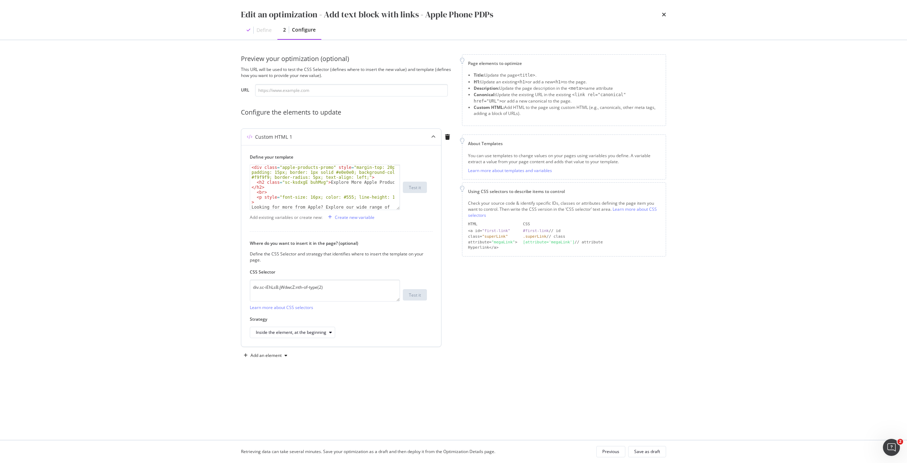
type textarea "<div class="apple-products-promo" style="margin-top: 20px; padding: 15px; borde…"
drag, startPoint x: 368, startPoint y: 176, endPoint x: 240, endPoint y: 169, distance: 127.8
click at [240, 169] on div "Preview your optimization (optional) This URL will be used to test the CSS Sele…" at bounding box center [454, 239] width 454 height 399
click at [664, 14] on icon "times" at bounding box center [664, 15] width 4 height 6
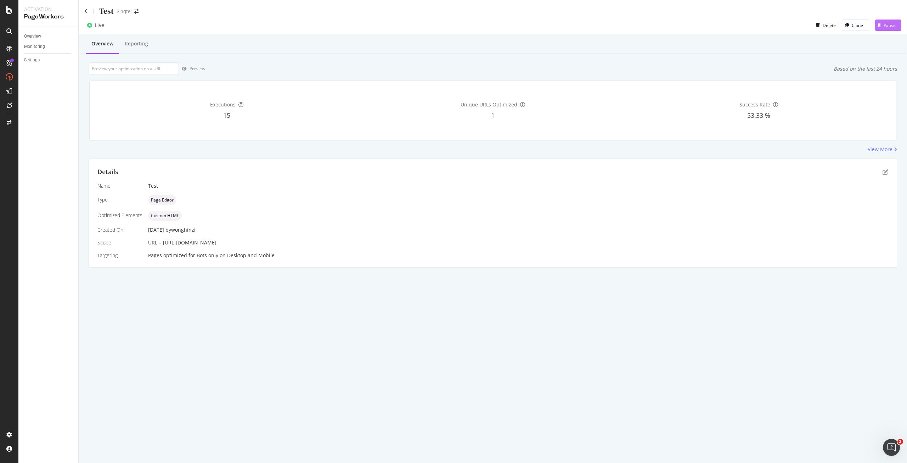
click at [896, 24] on div "Pause" at bounding box center [890, 25] width 12 height 6
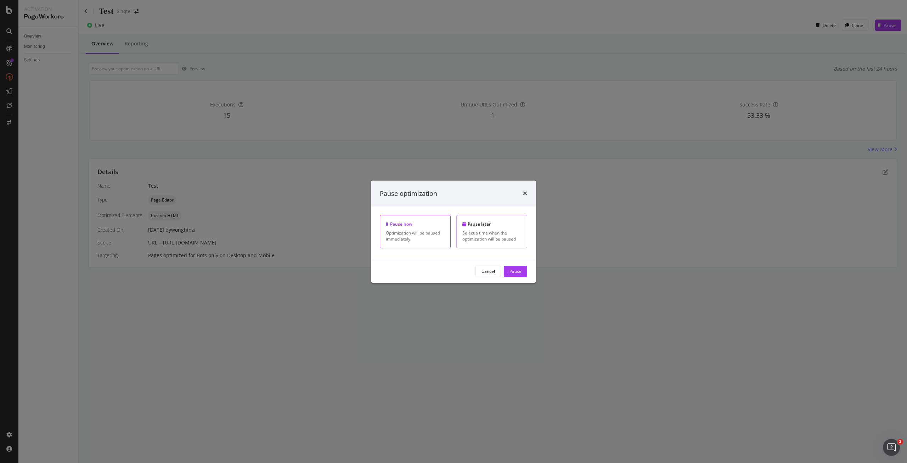
click at [501, 228] on div "Pause later Select a time when the optimization will be paused" at bounding box center [492, 231] width 71 height 33
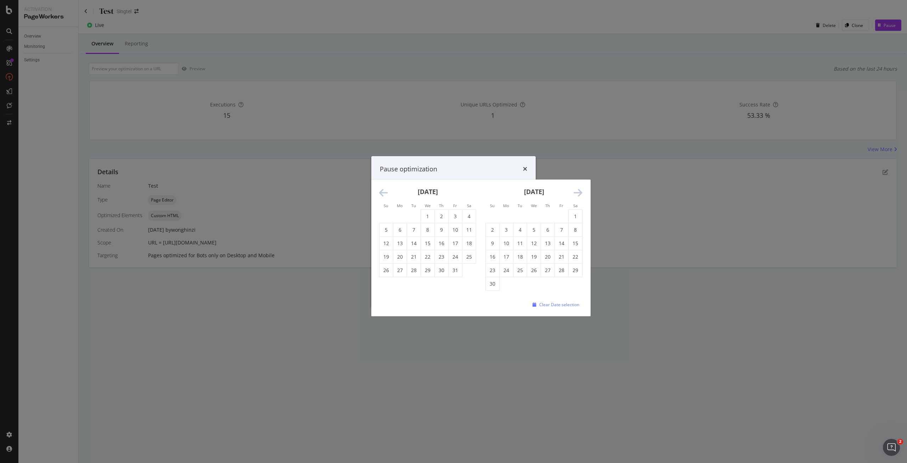
click at [434, 243] on div "Navigate forward to interact with the calendar and select a date. Press the que…" at bounding box center [414, 243] width 68 height 12
click at [416, 270] on td "28" at bounding box center [414, 269] width 14 height 13
type input "October 28th 2025"
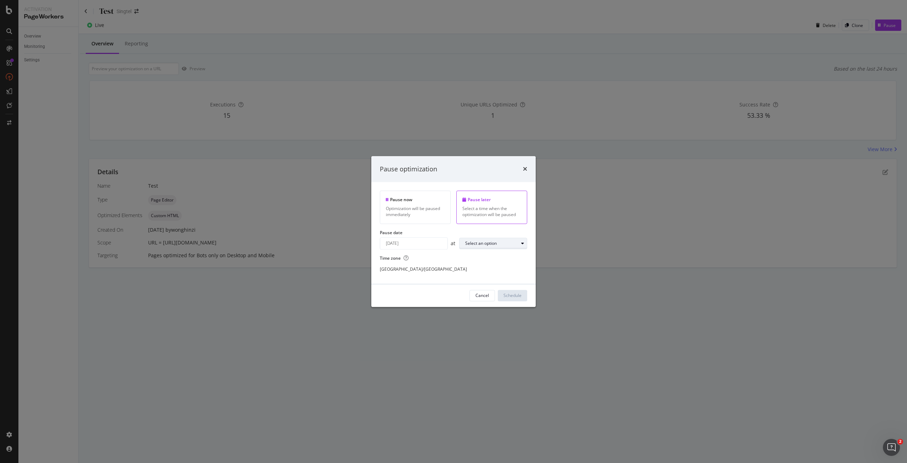
click at [521, 243] on icon "modal" at bounding box center [522, 243] width 3 height 4
click at [477, 338] on div "23:00" at bounding box center [473, 337] width 11 height 6
click at [511, 297] on div "Schedule" at bounding box center [513, 295] width 18 height 6
